Goal: Navigation & Orientation: Understand site structure

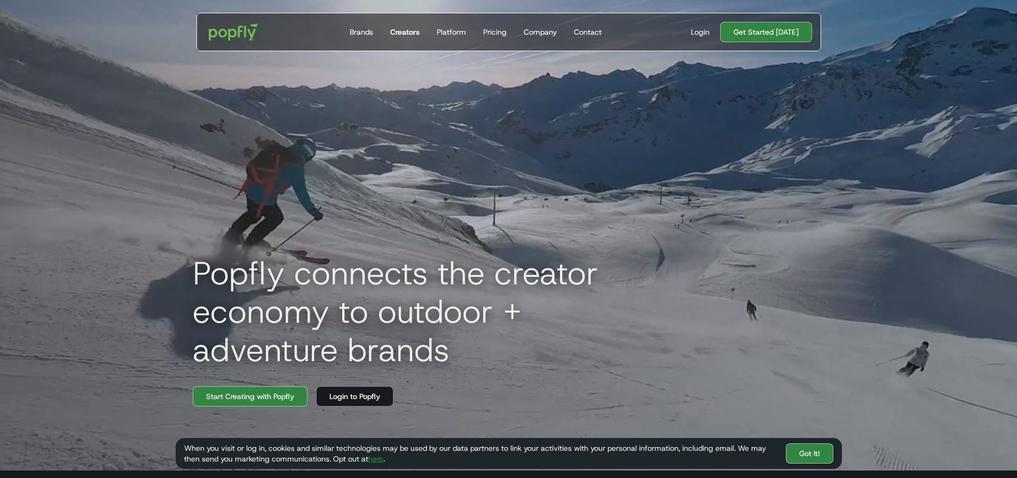
click at [412, 35] on div "Creators" at bounding box center [404, 32] width 29 height 11
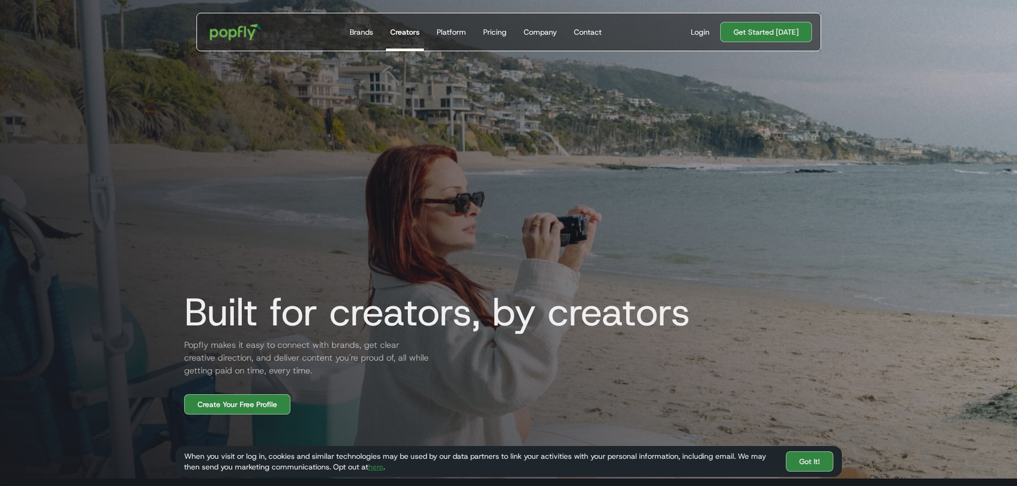
click at [222, 28] on img "home" at bounding box center [235, 32] width 66 height 31
click at [548, 33] on div "Company" at bounding box center [540, 32] width 33 height 11
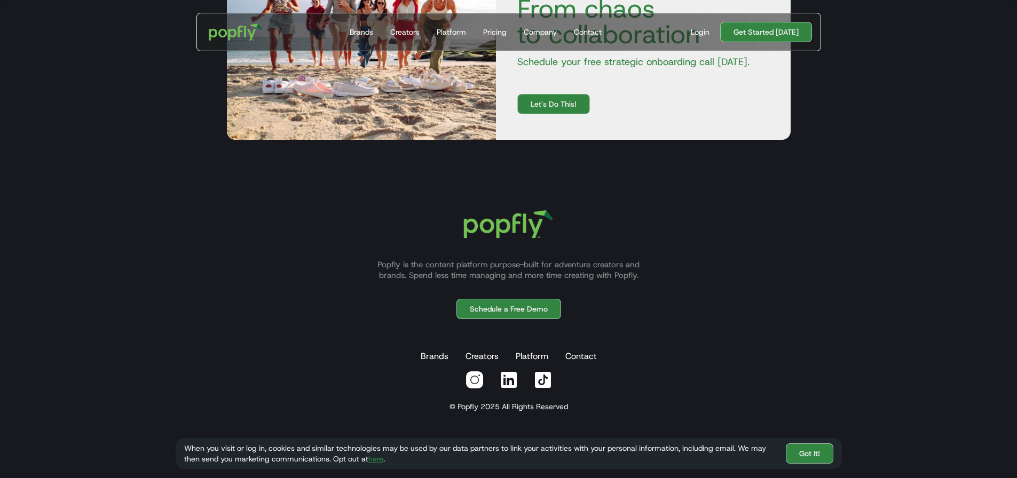
scroll to position [3662, 0]
